Goal: Task Accomplishment & Management: Manage account settings

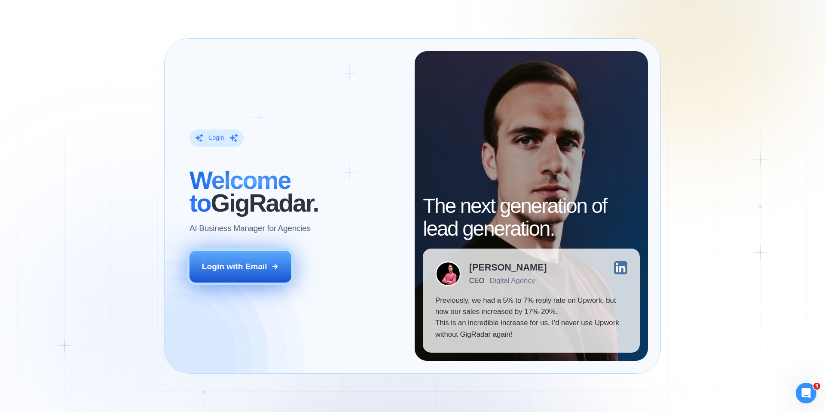
click at [217, 259] on button "Login with Email" at bounding box center [241, 267] width 102 height 32
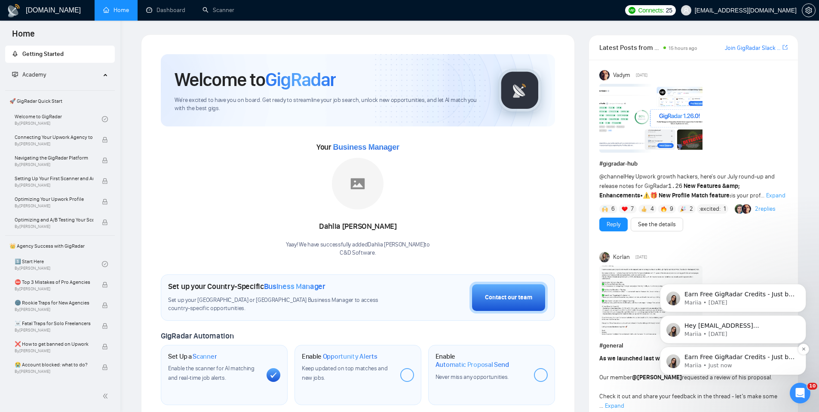
click at [682, 353] on div "Earn Free GigRadar Credits - Just by Sharing Your Story! 💬 Want more credits fo…" at bounding box center [732, 360] width 133 height 17
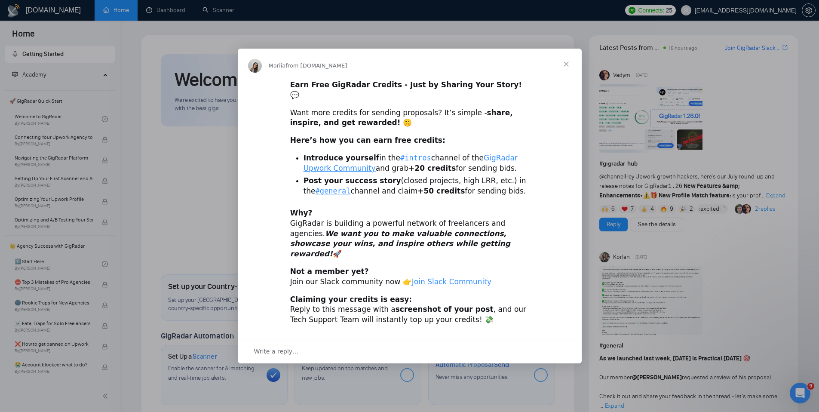
click at [566, 74] on span "Close" at bounding box center [566, 64] width 31 height 31
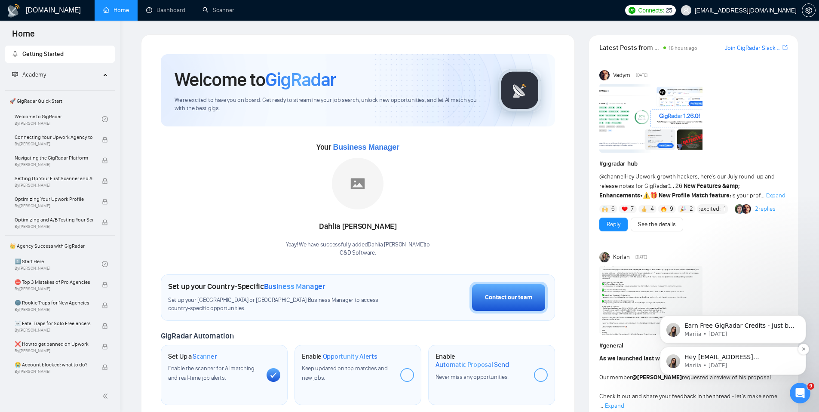
click at [698, 353] on p "Hey denizgencay35@gmail.com, Looks like your Upwork agency C&amp;D Software ran…" at bounding box center [739, 357] width 111 height 9
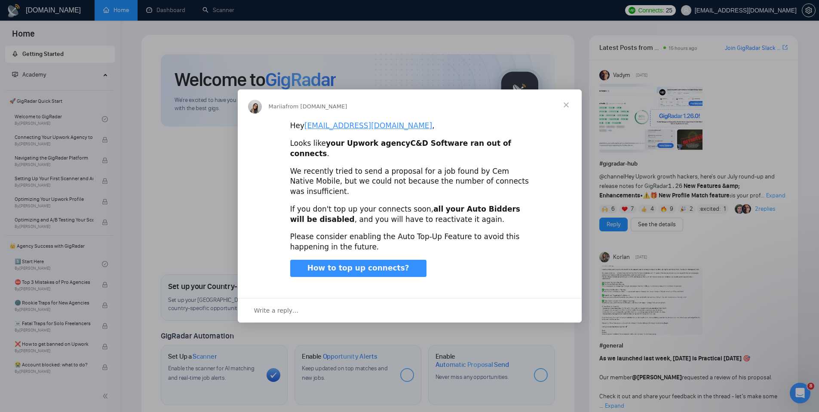
click at [569, 110] on span "Close" at bounding box center [566, 104] width 31 height 31
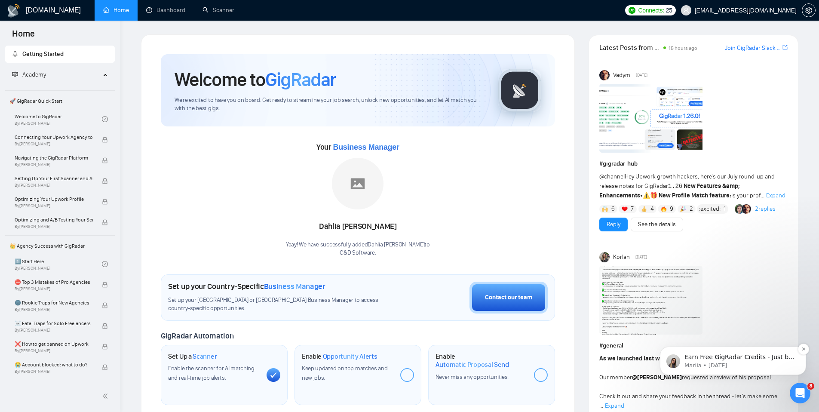
click at [706, 372] on div "Earn Free GigRadar Credits - Just by Sharing Your Story! 💬 Want more credits fo…" at bounding box center [733, 360] width 146 height 28
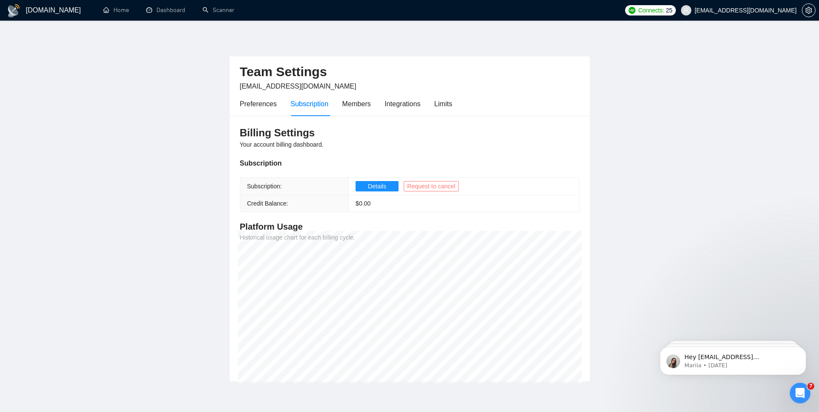
click at [425, 184] on span "Request to cancel" at bounding box center [431, 185] width 48 height 9
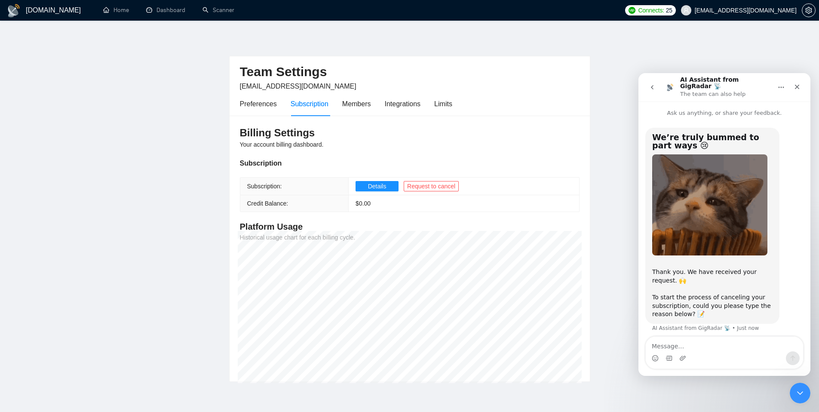
click at [689, 347] on textarea "Message…" at bounding box center [724, 344] width 157 height 15
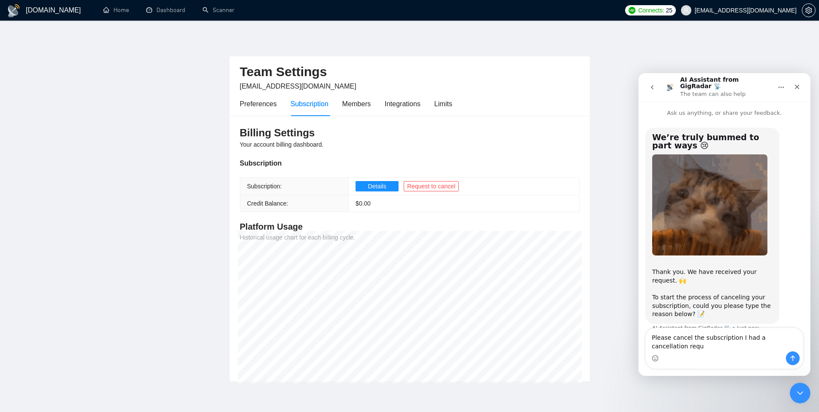
scroll to position [9, 0]
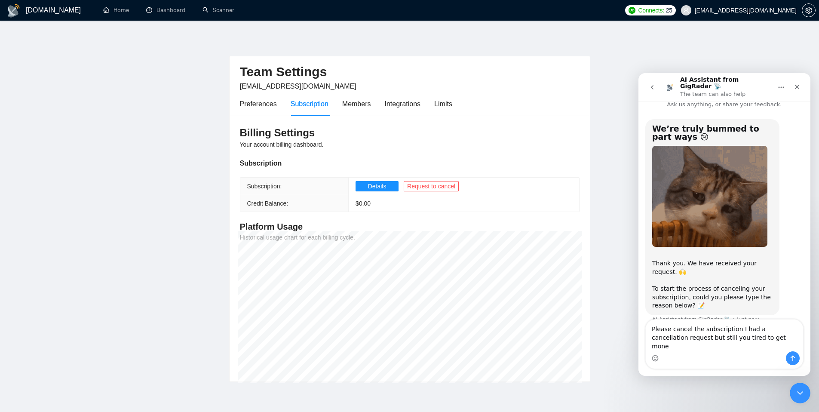
type textarea "Please cancel the subscription I had a cancellation request but still you tired…"
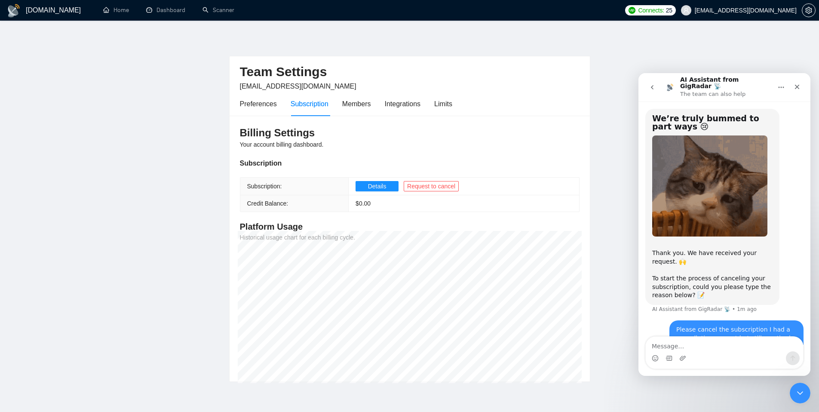
scroll to position [42, 0]
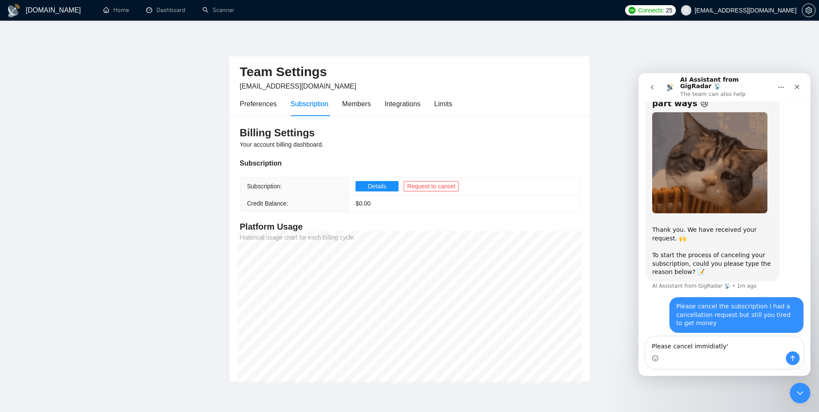
type textarea "Please cancel immidiatly'"
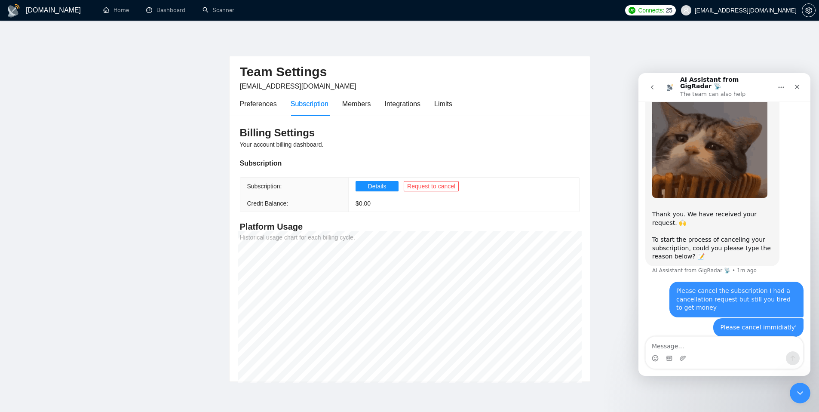
scroll to position [62, 0]
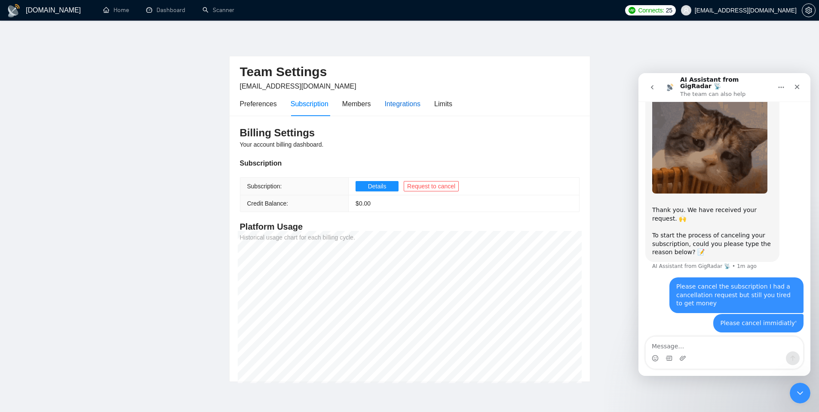
click at [396, 106] on div "Integrations" at bounding box center [403, 103] width 36 height 11
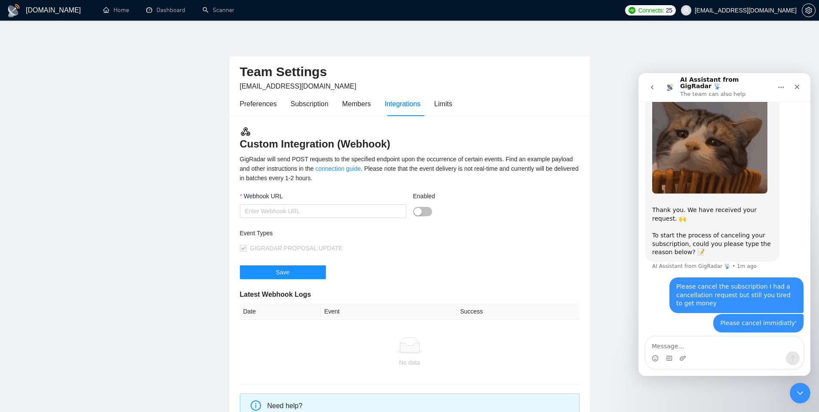
click at [332, 104] on div "Preferences Subscription Members Integrations Limits" at bounding box center [346, 104] width 212 height 24
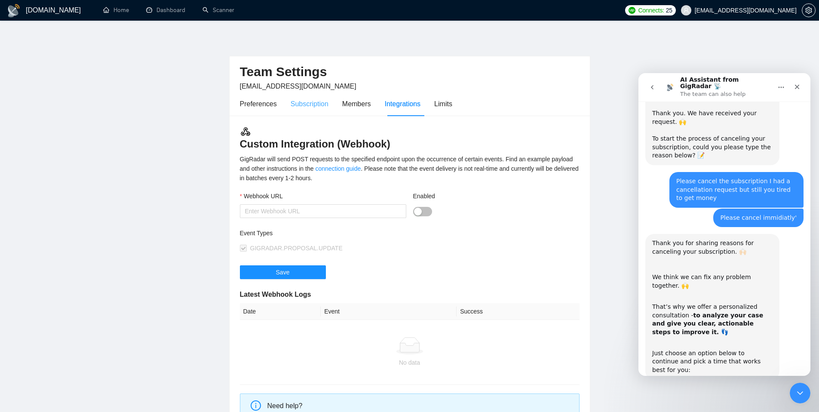
scroll to position [217, 0]
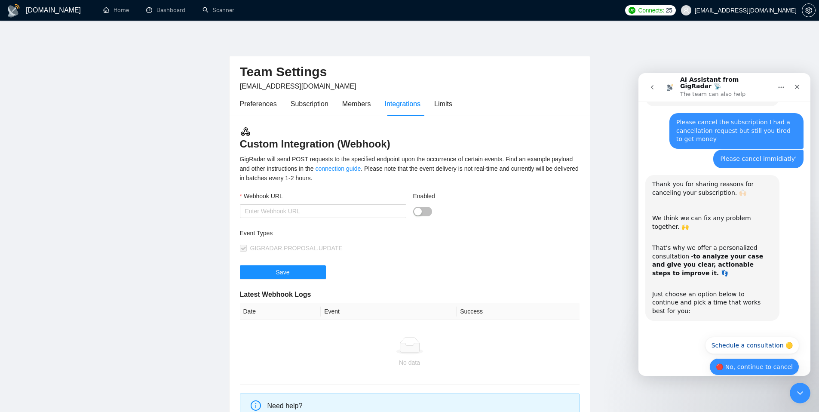
click at [735, 359] on button "🔴 No, continue to cancel" at bounding box center [754, 366] width 90 height 17
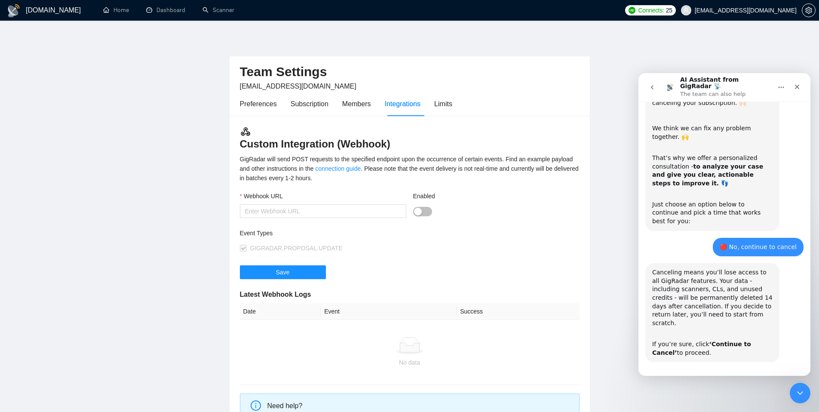
scroll to position [320, 0]
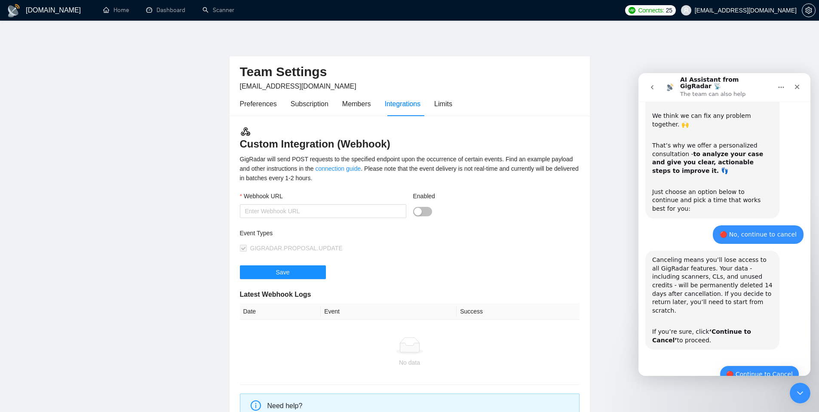
click at [735, 365] on button "🔴 Continue to Cancel" at bounding box center [759, 373] width 80 height 17
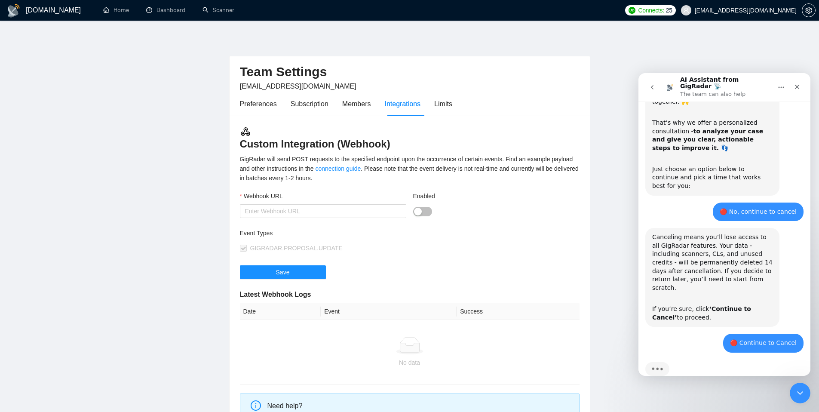
scroll to position [383, 0]
